Goal: Check status: Check status

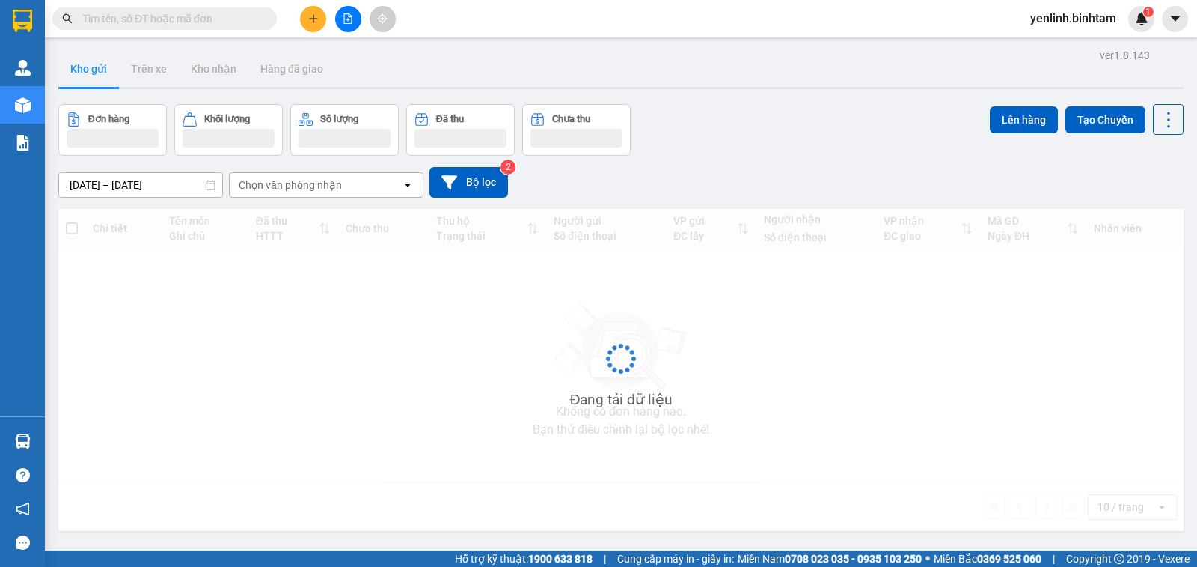
click at [344, 22] on icon "file-add" at bounding box center [348, 18] width 10 height 10
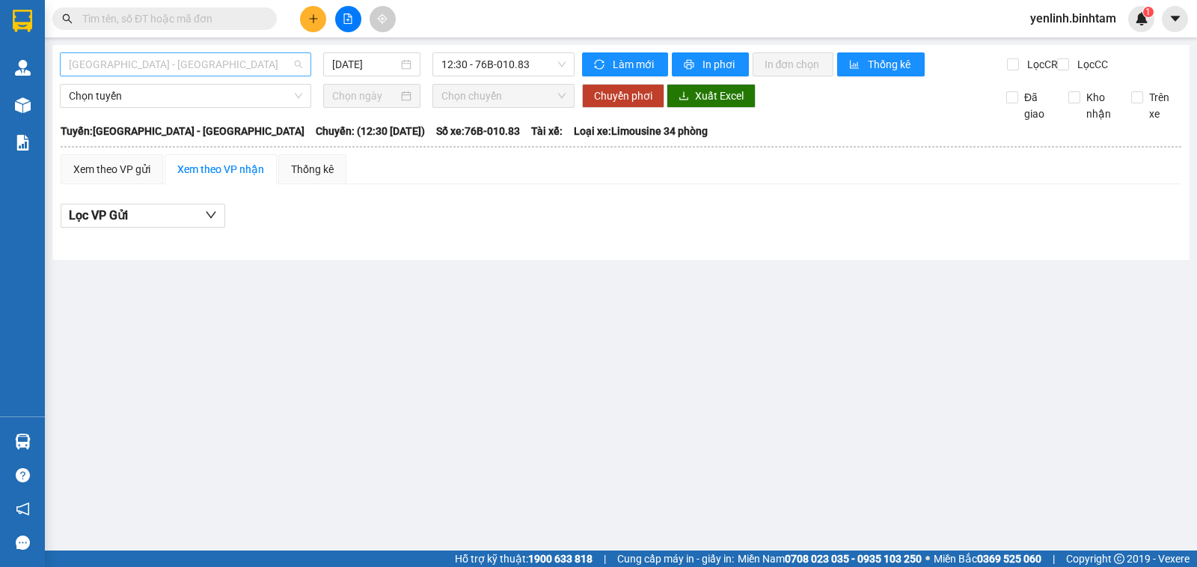
click at [187, 69] on span "[GEOGRAPHIC_DATA] - [GEOGRAPHIC_DATA]" at bounding box center [186, 64] width 234 height 22
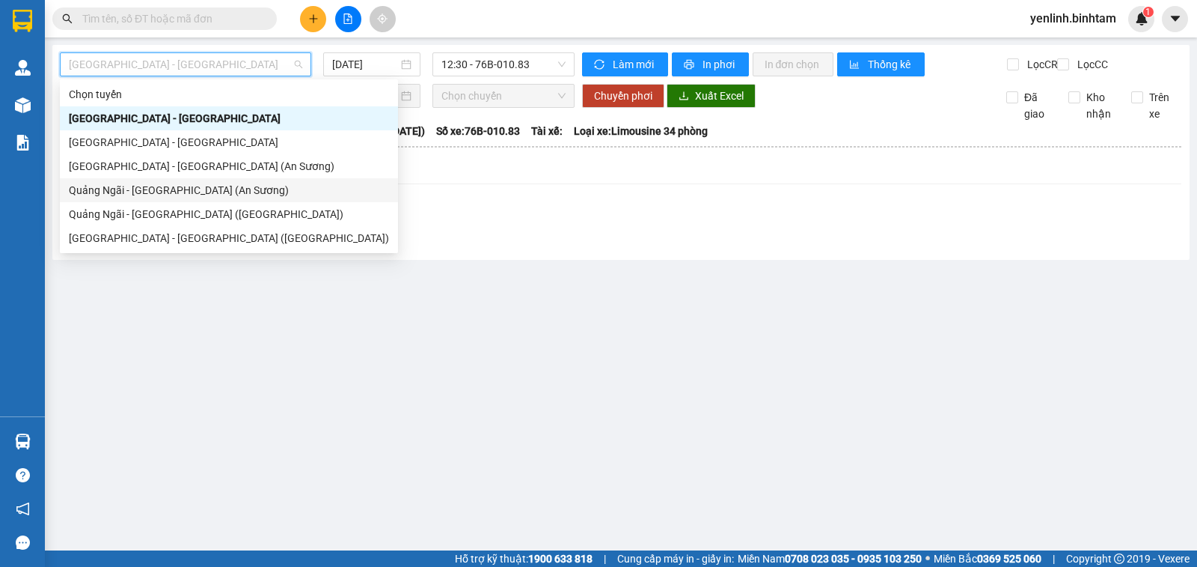
click at [192, 188] on div "Quảng Ngãi - [GEOGRAPHIC_DATA] (An Sương)" at bounding box center [229, 190] width 320 height 16
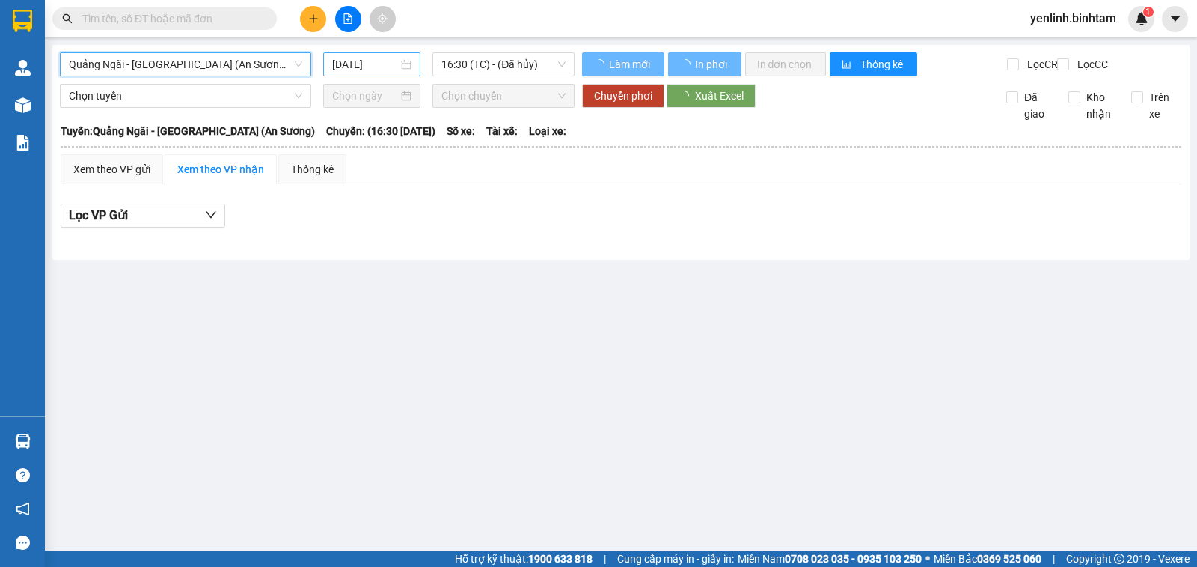
click at [352, 69] on input "12/09/2025" at bounding box center [365, 64] width 67 height 16
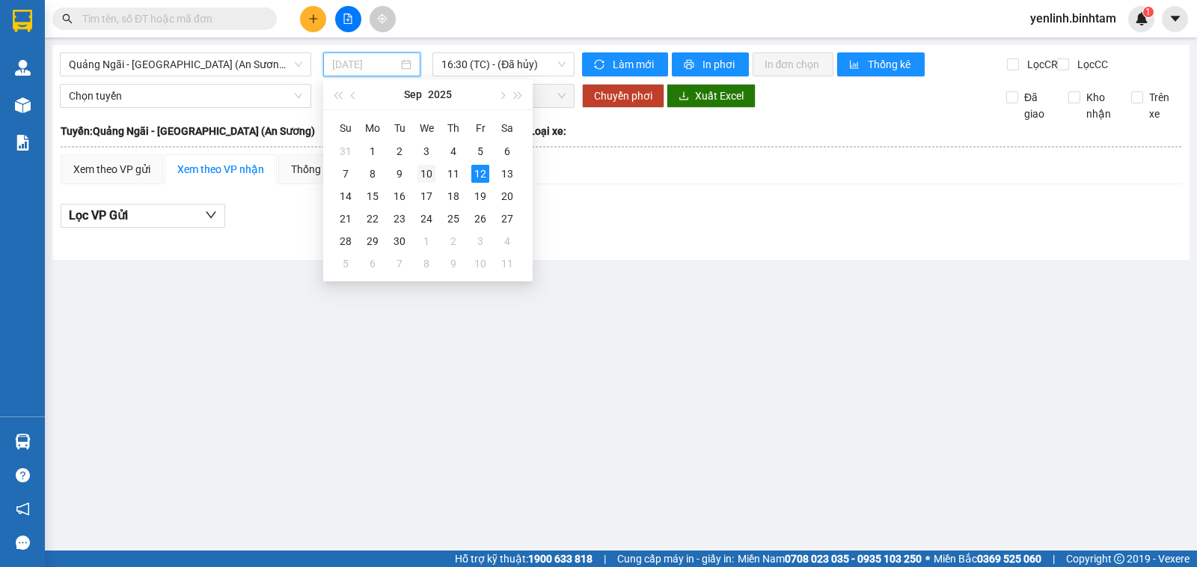
click at [426, 177] on div "10" at bounding box center [427, 174] width 18 height 18
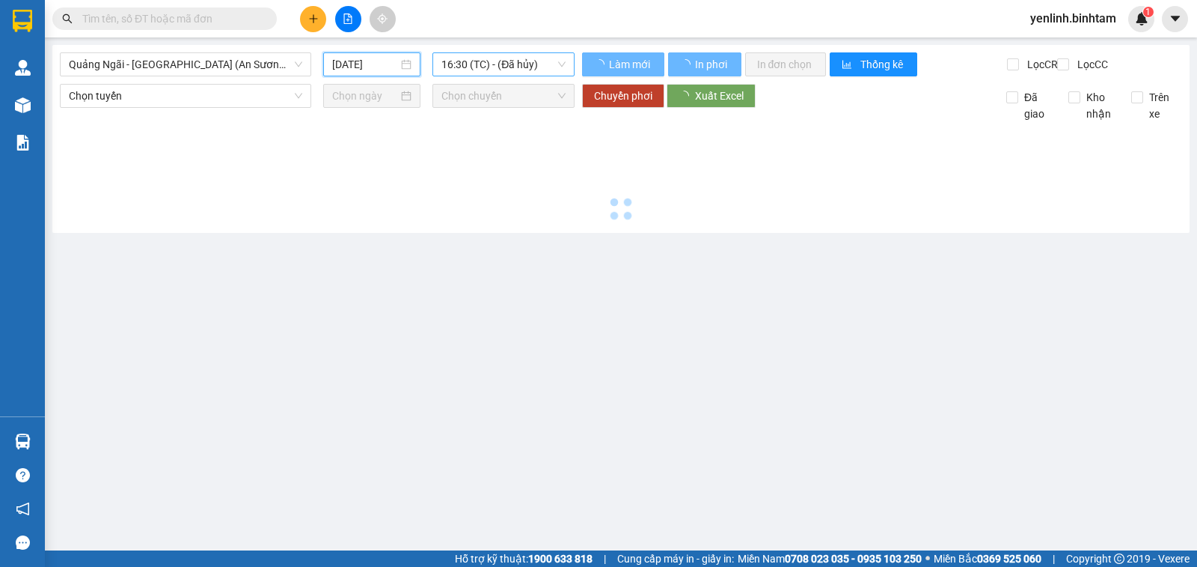
type input "[DATE]"
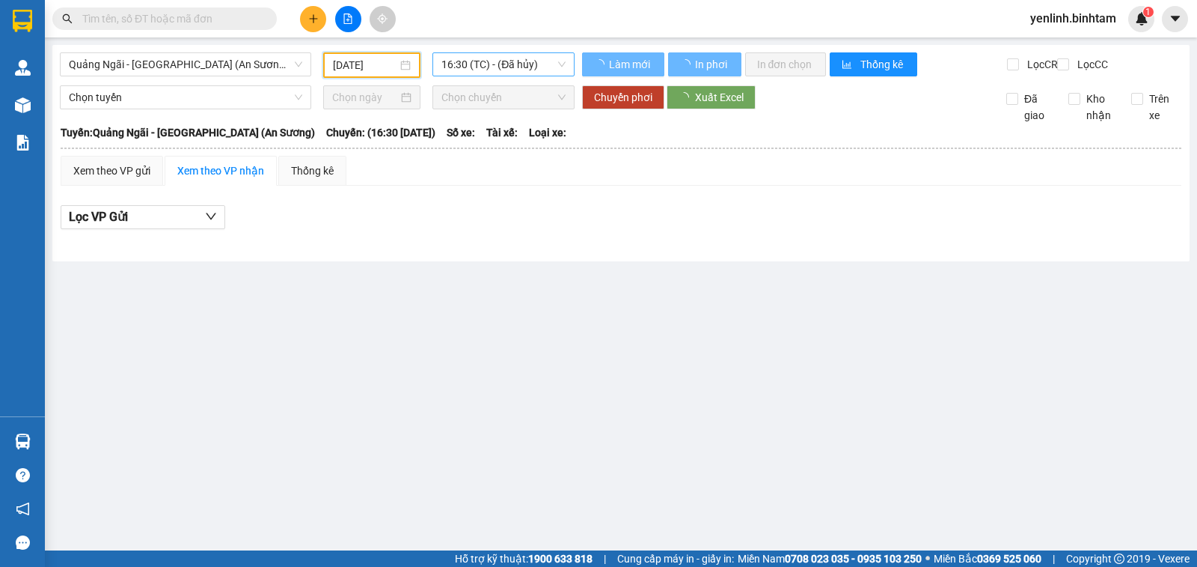
click at [486, 69] on span "16:30 (TC) - (Đã hủy)" at bounding box center [503, 64] width 123 height 22
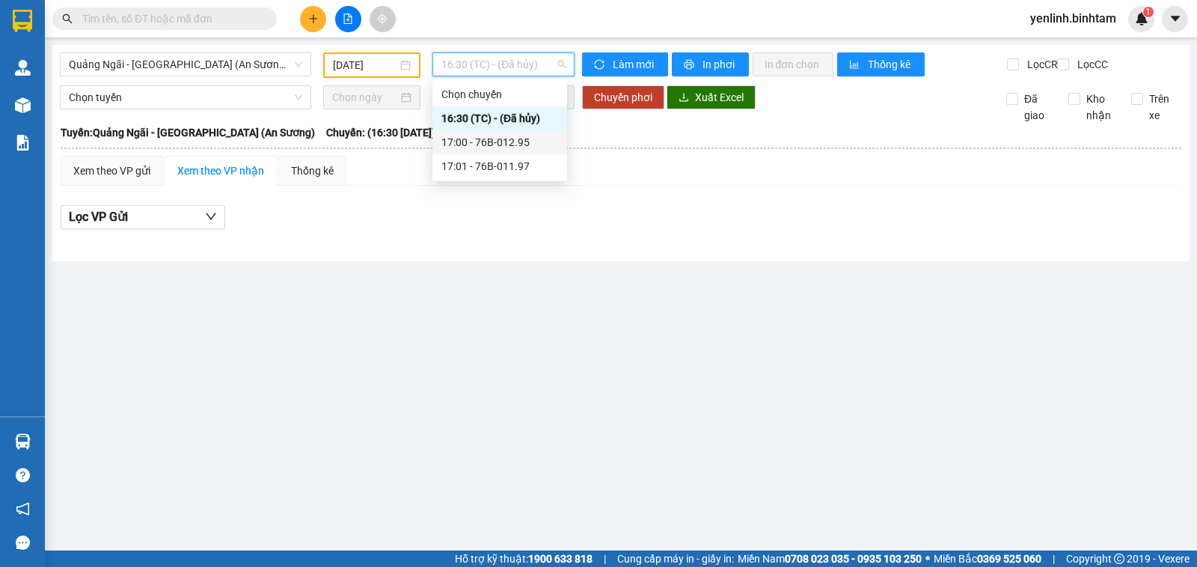
click at [517, 138] on div "17:00 - 76B-012.95" at bounding box center [500, 142] width 117 height 16
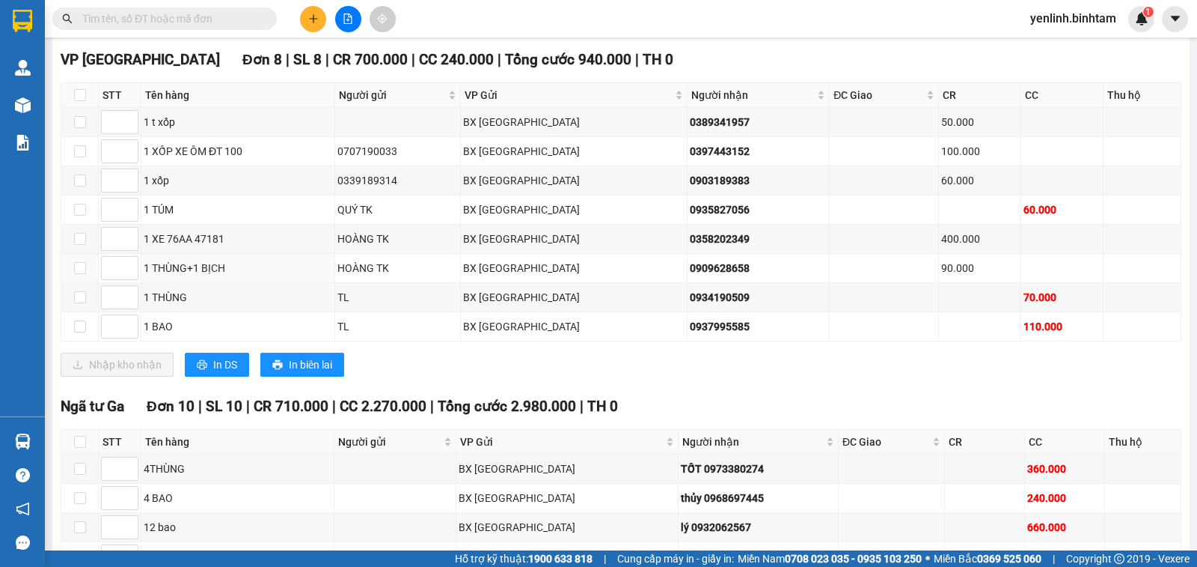
scroll to position [733, 0]
